Goal: Find specific page/section: Find specific page/section

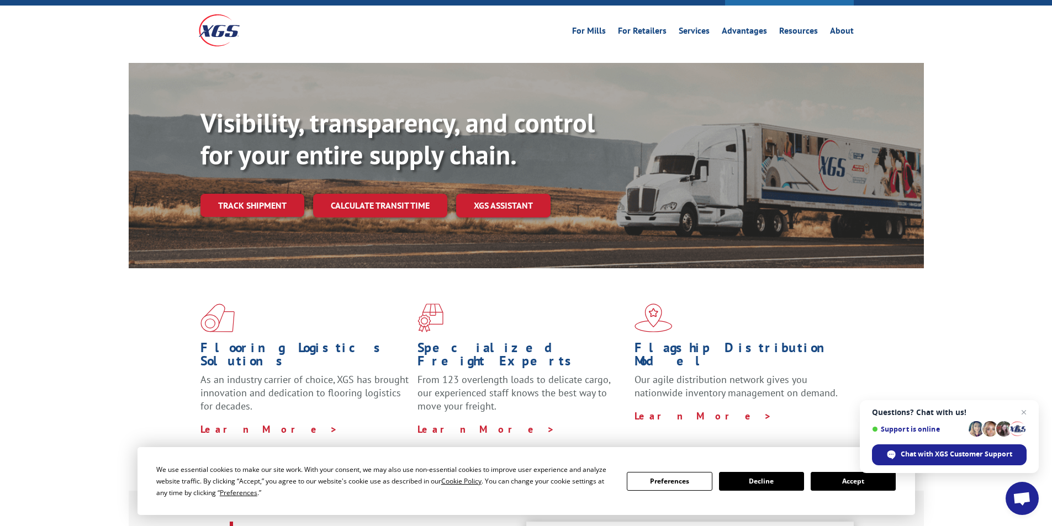
scroll to position [221, 0]
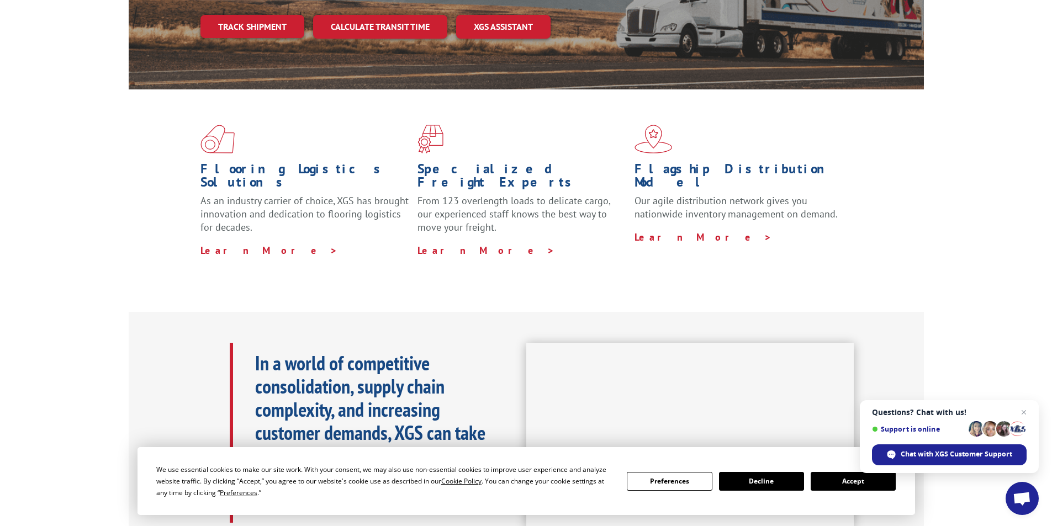
click at [843, 481] on button "Accept" at bounding box center [852, 481] width 85 height 19
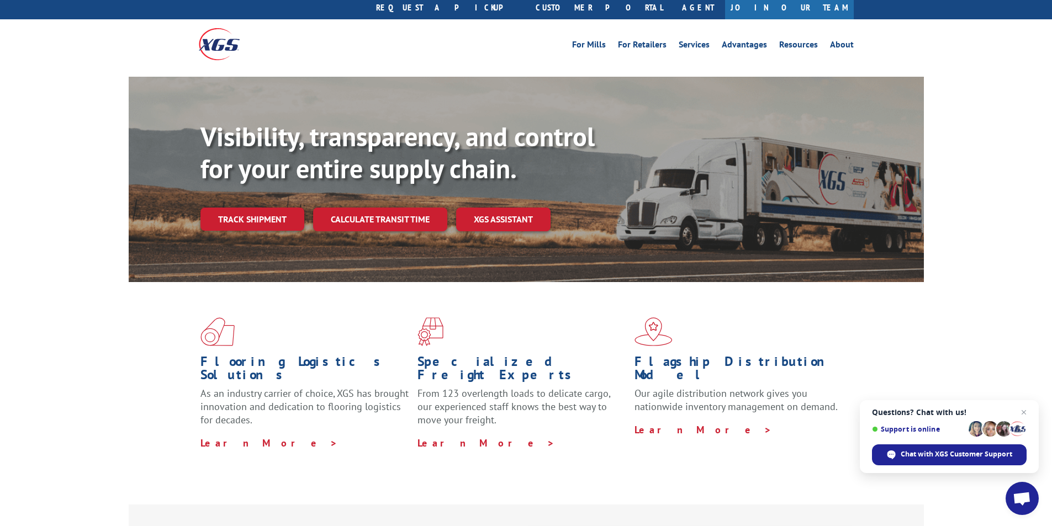
scroll to position [0, 0]
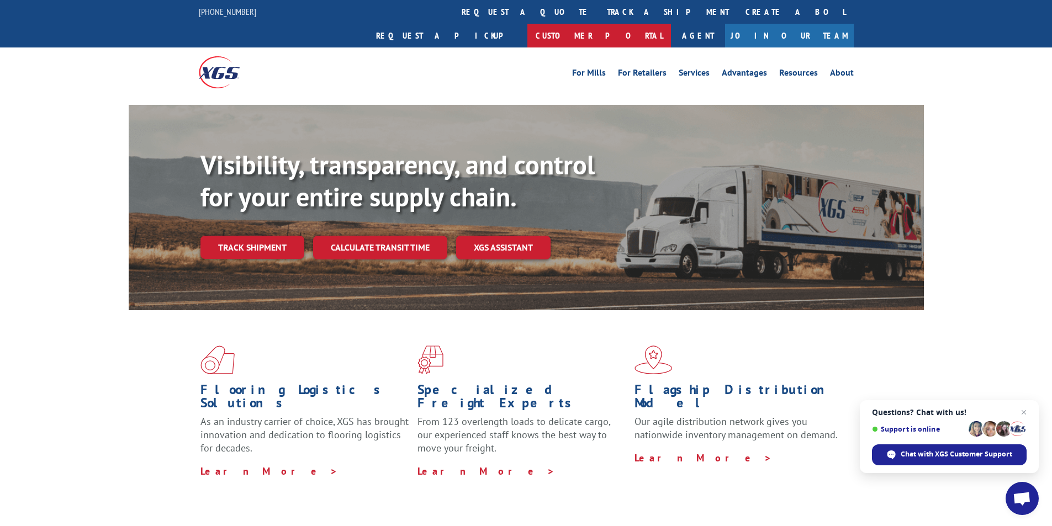
click at [671, 24] on link "Customer Portal" at bounding box center [599, 36] width 144 height 24
